Goal: Transaction & Acquisition: Purchase product/service

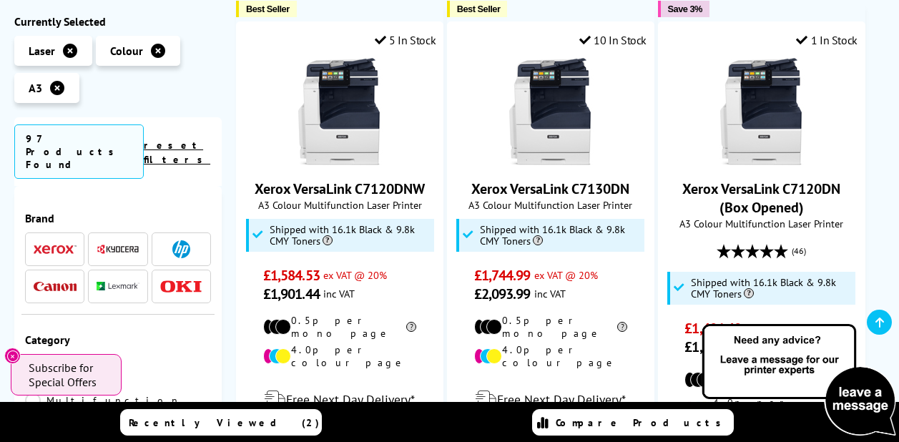
scroll to position [2187, 0]
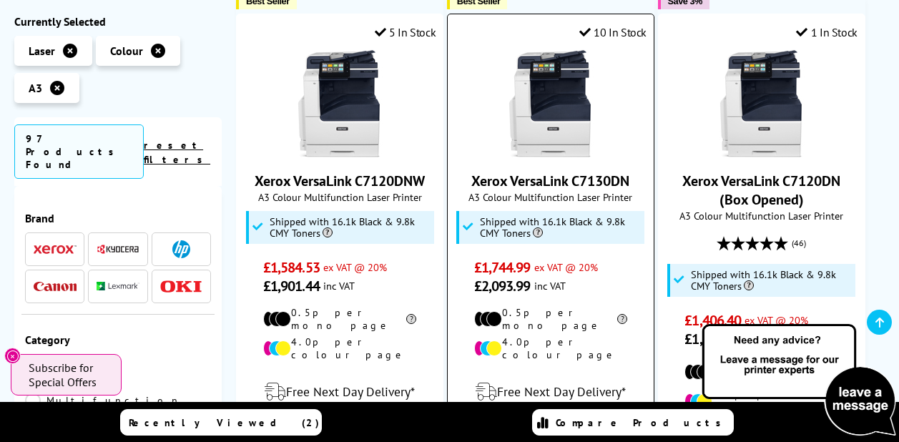
click at [555, 85] on img at bounding box center [550, 103] width 107 height 107
